Goal: Transaction & Acquisition: Subscribe to service/newsletter

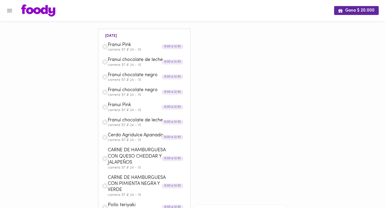
scroll to position [263, 0]
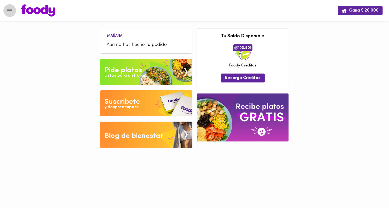
click at [11, 11] on icon "Menu" at bounding box center [9, 10] width 7 height 7
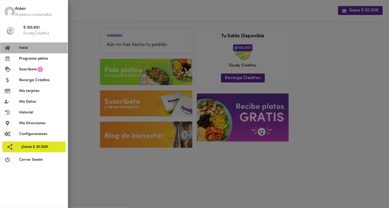
click at [33, 46] on span "Inicio" at bounding box center [41, 48] width 44 height 6
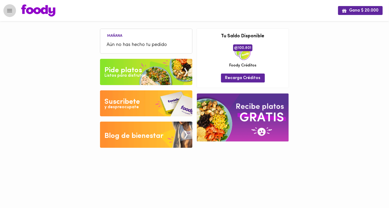
click at [8, 13] on icon "Menu" at bounding box center [9, 10] width 7 height 7
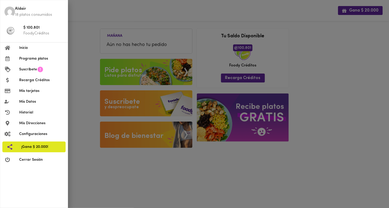
click at [33, 81] on span "Recarga Créditos" at bounding box center [41, 80] width 44 height 6
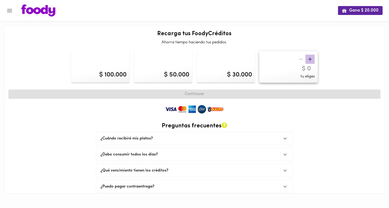
click at [306, 59] on span "button" at bounding box center [309, 59] width 9 height 7
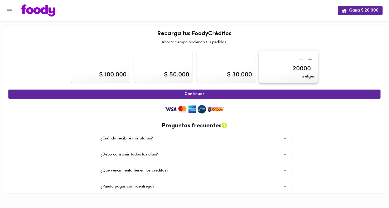
click at [308, 66] on input "20000" at bounding box center [288, 69] width 52 height 8
type input "300000"
click at [339, 70] on div "$ 100.000 $ 50.000 $ 30.000 300000 tu eliges" at bounding box center [194, 67] width 376 height 36
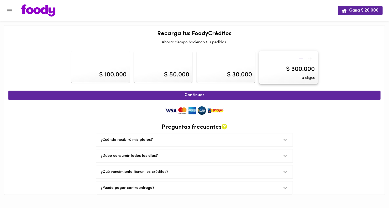
click at [310, 69] on div "$ 300.000" at bounding box center [300, 69] width 29 height 9
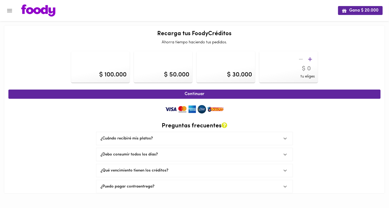
click at [310, 69] on input "number" at bounding box center [288, 69] width 52 height 8
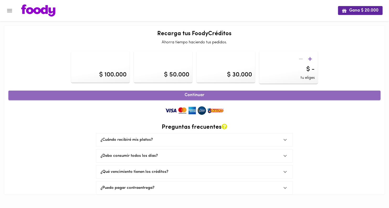
click at [271, 92] on button "Continuar" at bounding box center [194, 95] width 372 height 9
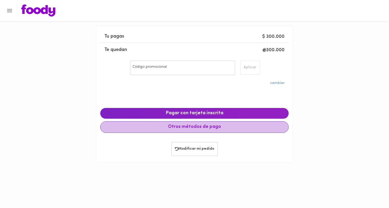
click at [200, 125] on span "Otros métodos de pago" at bounding box center [195, 127] width 180 height 6
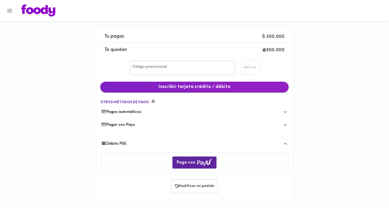
click at [246, 89] on span "Inscribir tarjeta crédito / débito" at bounding box center [194, 87] width 180 height 6
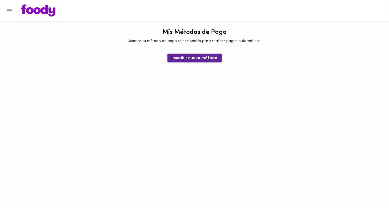
click at [199, 57] on span "Inscribir nuevo método" at bounding box center [195, 58] width 46 height 5
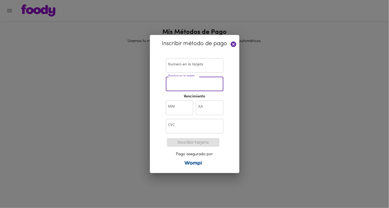
click at [192, 85] on input "Nombre en la tarjeta" at bounding box center [194, 84] width 57 height 14
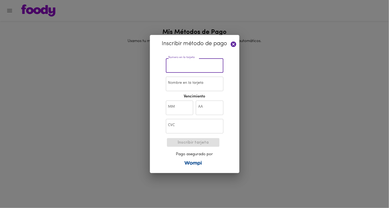
click at [191, 70] on input "text" at bounding box center [194, 65] width 57 height 14
paste input "5306 9176 2119 0425"
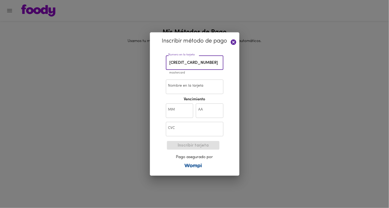
type input "5306 9176 2119 0425"
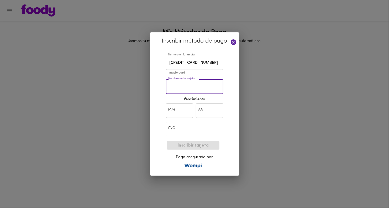
click at [182, 81] on input "Nombre en la tarjeta" at bounding box center [194, 87] width 57 height 14
type input "KENIA HERNANDEZ"
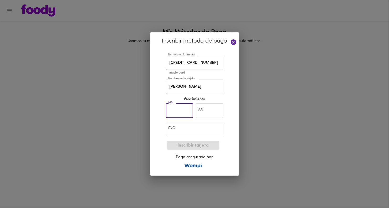
click at [177, 114] on input "text" at bounding box center [180, 110] width 28 height 14
type input "04"
type input "28"
click at [202, 130] on input "text" at bounding box center [194, 129] width 57 height 14
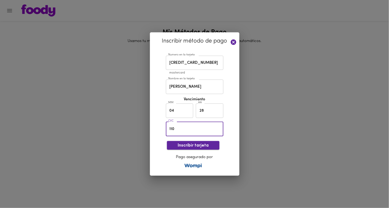
type input "110"
click at [187, 146] on span "Inscribir tarjeta" at bounding box center [193, 145] width 44 height 5
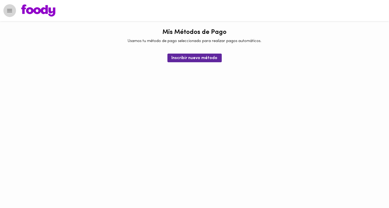
click at [9, 12] on icon "Menu" at bounding box center [9, 10] width 5 height 3
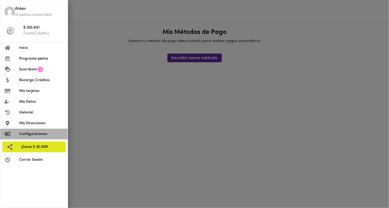
click at [39, 136] on span "Configuraciones" at bounding box center [41, 134] width 44 height 6
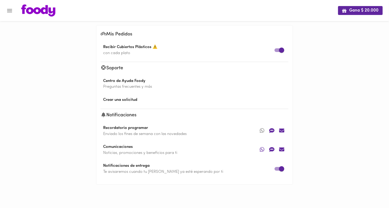
click at [13, 11] on button "Menu" at bounding box center [9, 10] width 13 height 13
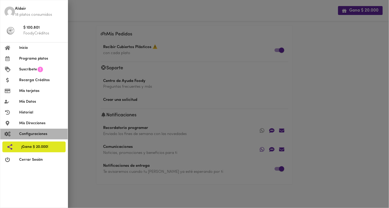
click at [43, 131] on span "Configuraciones" at bounding box center [41, 134] width 44 height 6
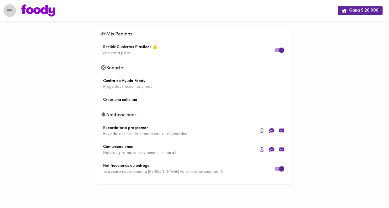
click at [7, 9] on icon "Menu" at bounding box center [9, 10] width 7 height 7
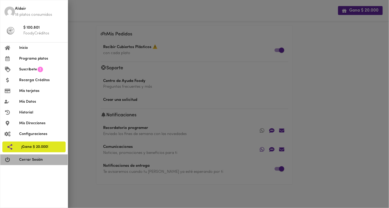
click at [27, 158] on span "Cerrar Sesión" at bounding box center [41, 160] width 44 height 6
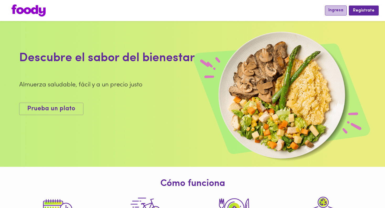
click at [341, 6] on button "Ingresa" at bounding box center [336, 11] width 22 height 10
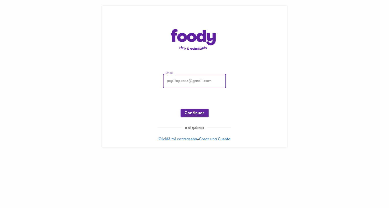
click at [195, 80] on input "email" at bounding box center [194, 81] width 63 height 14
drag, startPoint x: 195, startPoint y: 86, endPoint x: 179, endPoint y: 96, distance: 18.9
click at [195, 86] on input "email" at bounding box center [194, 81] width 63 height 14
click at [137, 143] on div "Email Email ¡Oops! Recuperar Clave Continuar o si quieres Olvidé mi contraseña …" at bounding box center [195, 77] width 186 height 142
click at [218, 140] on link "Crear una Cuenta" at bounding box center [214, 139] width 31 height 4
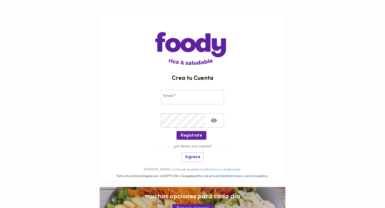
click at [194, 103] on input "email" at bounding box center [192, 97] width 63 height 14
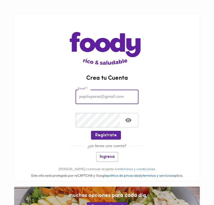
click at [109, 138] on span "Regístrate" at bounding box center [106, 135] width 22 height 5
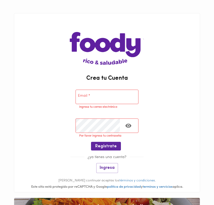
click at [98, 98] on input "email" at bounding box center [107, 97] width 63 height 14
paste input "aviancaecuadorcom@gmail.com"
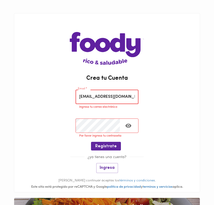
scroll to position [0, 4]
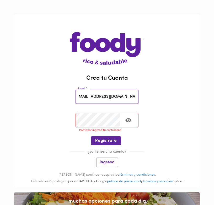
type input "aviancaecuadorcom@gmail.com"
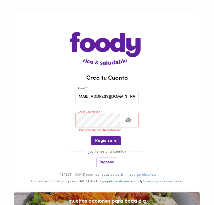
scroll to position [0, 0]
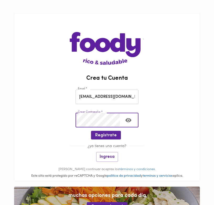
click at [124, 120] on button "Toggle password visibility" at bounding box center [128, 120] width 13 height 13
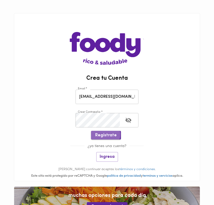
click at [104, 135] on span "Regístrate" at bounding box center [106, 135] width 22 height 5
